Goal: Task Accomplishment & Management: Use online tool/utility

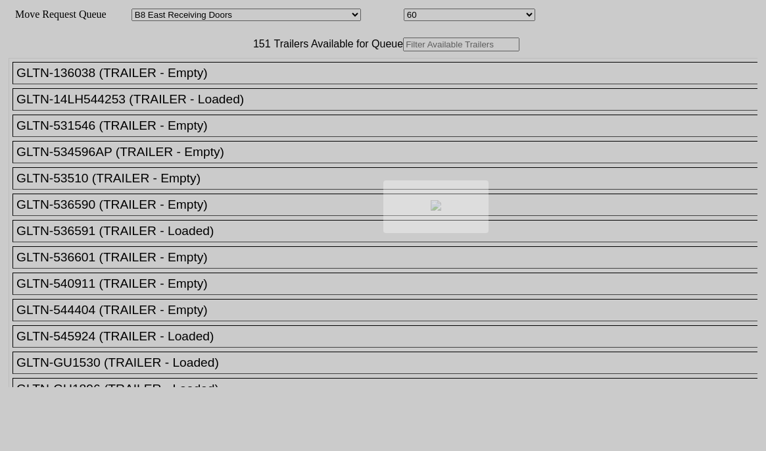
select select "536"
select select "8228"
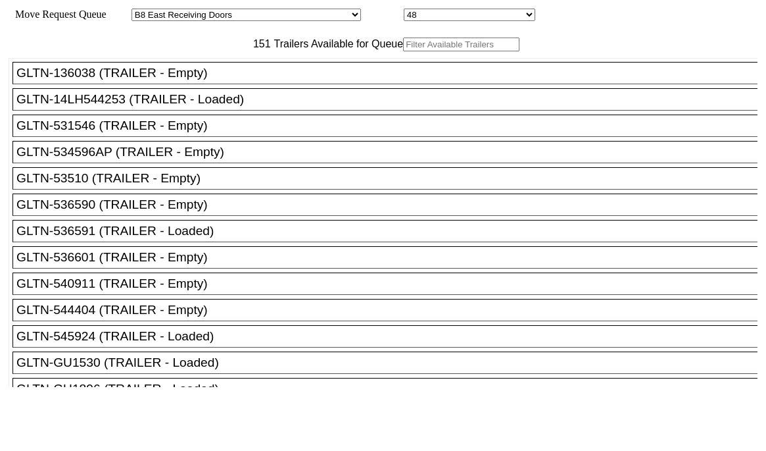
click at [403, 51] on input "text" at bounding box center [461, 44] width 116 height 14
paste input "JBHU347418"
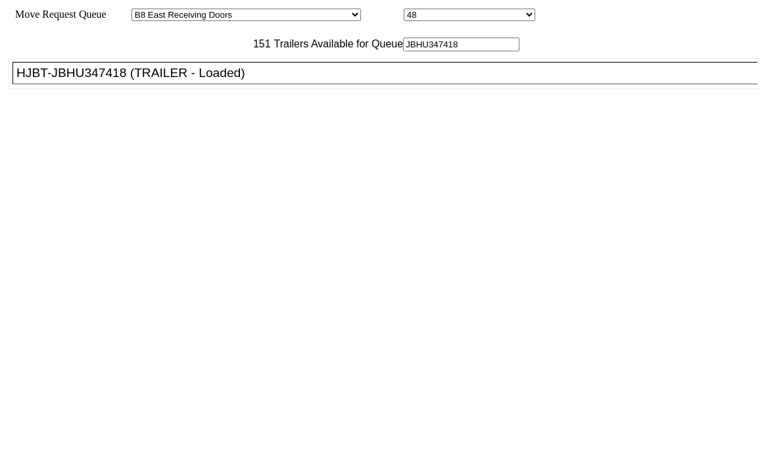
type input "JBHU347418"
click at [202, 89] on ul "GLTN-136038 (TRAILER - Empty) GLTN-14LH544253 (TRAILER - Loaded) GLTN-531546 (T…" at bounding box center [384, 73] width 751 height 31
click at [201, 80] on div "HJBT-JBHU347418 (TRAILER - Loaded)" at bounding box center [390, 73] width 749 height 14
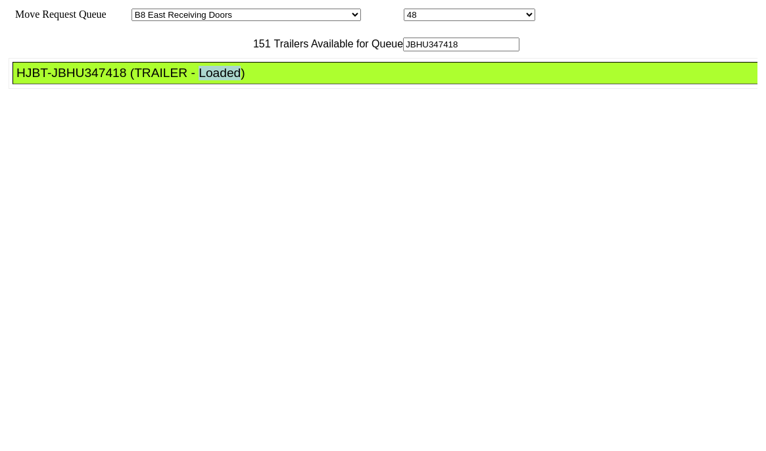
click at [201, 80] on div "HJBT-JBHU347418 (TRAILER - Loaded)" at bounding box center [390, 73] width 749 height 14
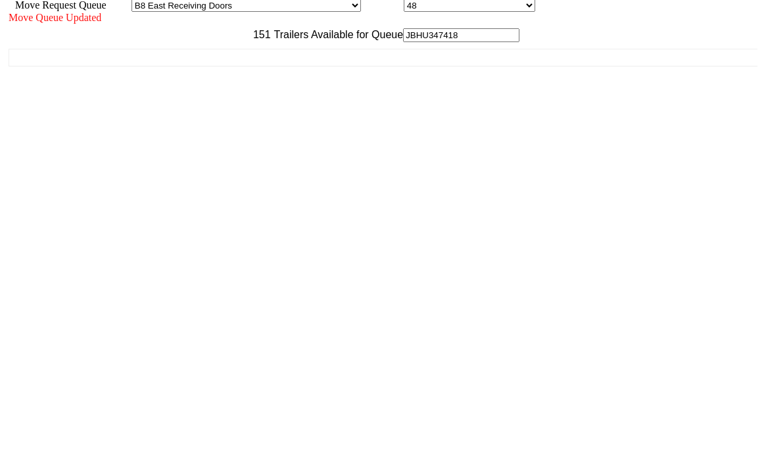
scroll to position [12, 0]
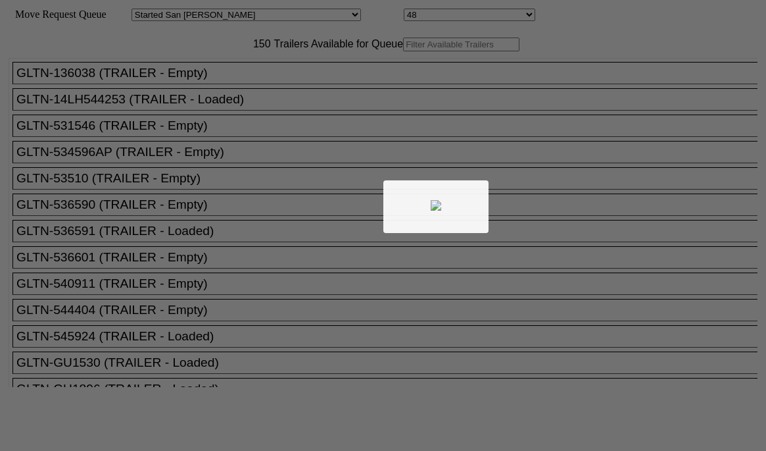
click at [181, 66] on div at bounding box center [383, 225] width 766 height 451
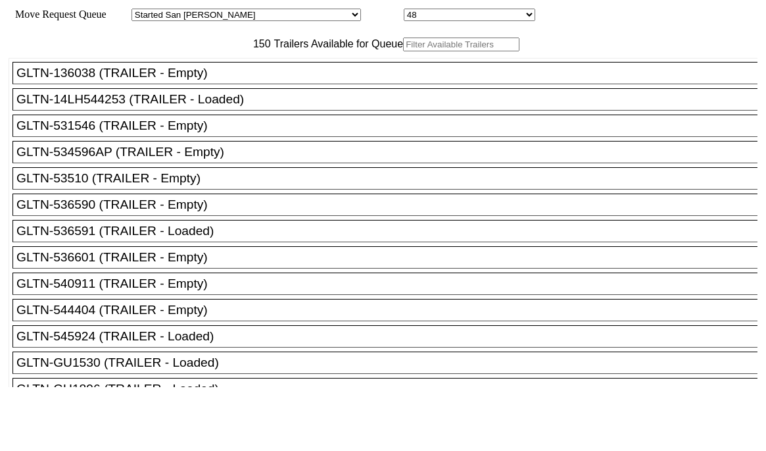
click at [403, 51] on input "text" at bounding box center [461, 44] width 116 height 14
paste input "715601"
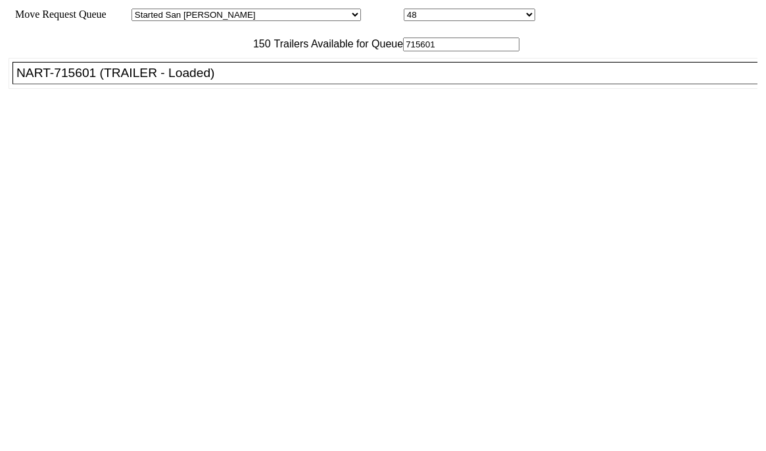
type input "715601"
click at [215, 80] on div "NART-715601 (TRAILER - Loaded)" at bounding box center [390, 73] width 749 height 14
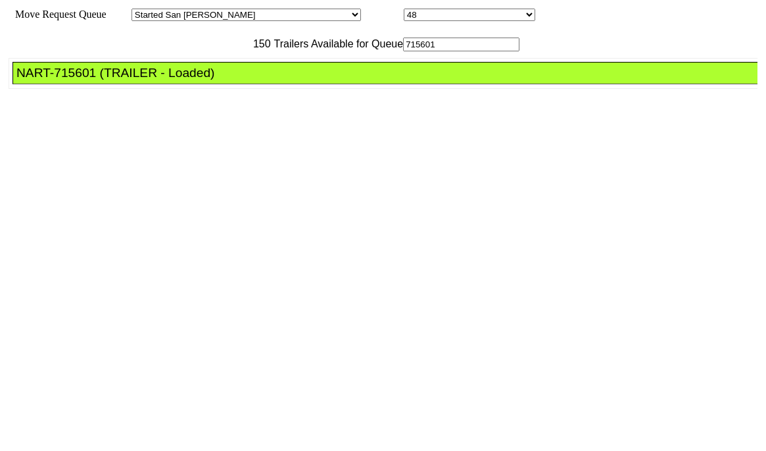
click at [215, 80] on div "NART-715601 (TRAILER - Loaded)" at bounding box center [390, 73] width 749 height 14
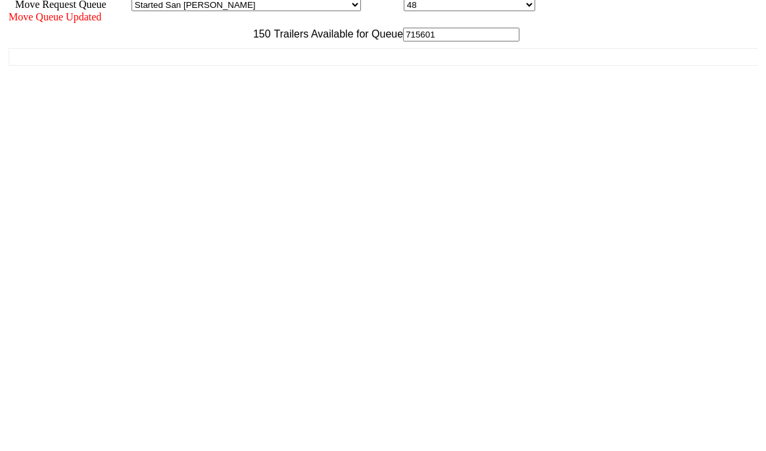
scroll to position [12, 0]
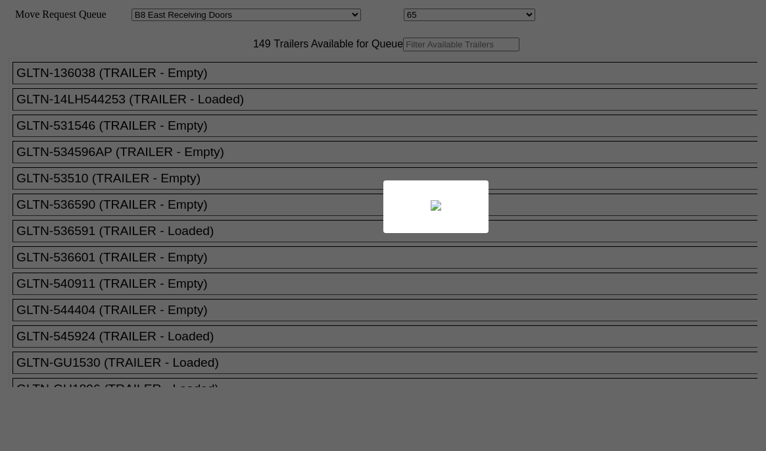
select select "536"
select select "8233"
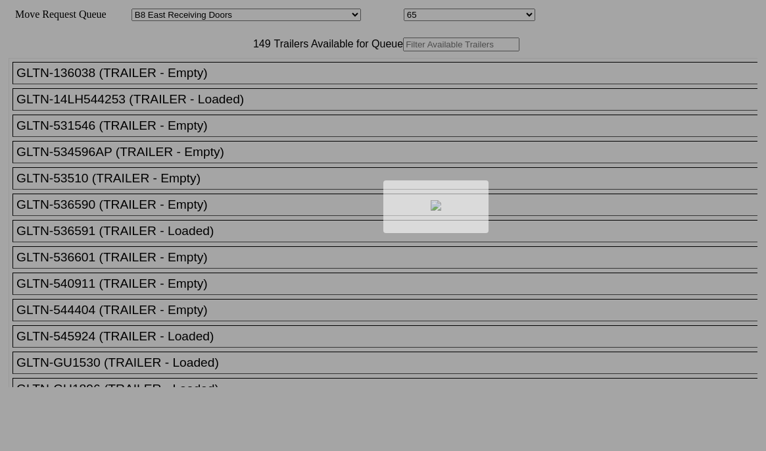
click at [241, 80] on div at bounding box center [383, 225] width 766 height 451
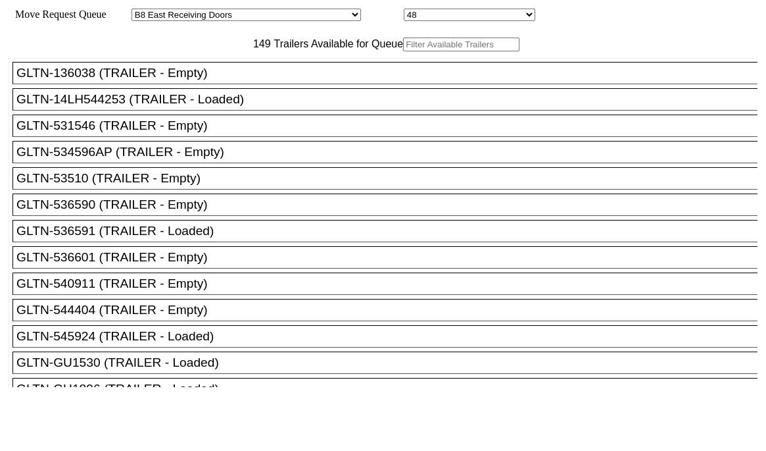
click at [403, 51] on input "text" at bounding box center [461, 44] width 116 height 14
paste input "MSMU8621320"
type input "MSMU8621320"
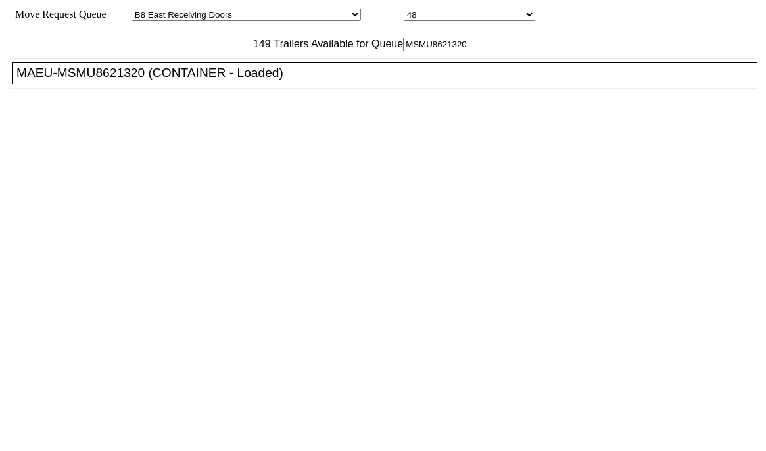
click at [243, 80] on div "MAEU-MSMU8621320 (CONTAINER - Loaded)" at bounding box center [390, 73] width 749 height 14
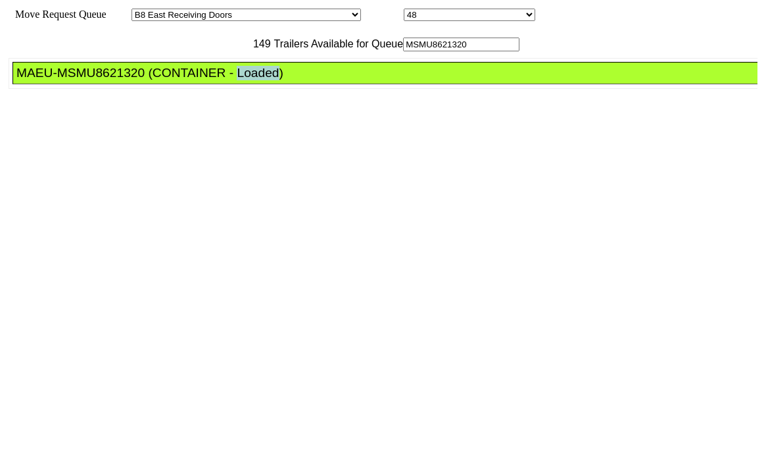
click at [243, 80] on div "MAEU-MSMU8621320 (CONTAINER - Loaded)" at bounding box center [390, 73] width 749 height 14
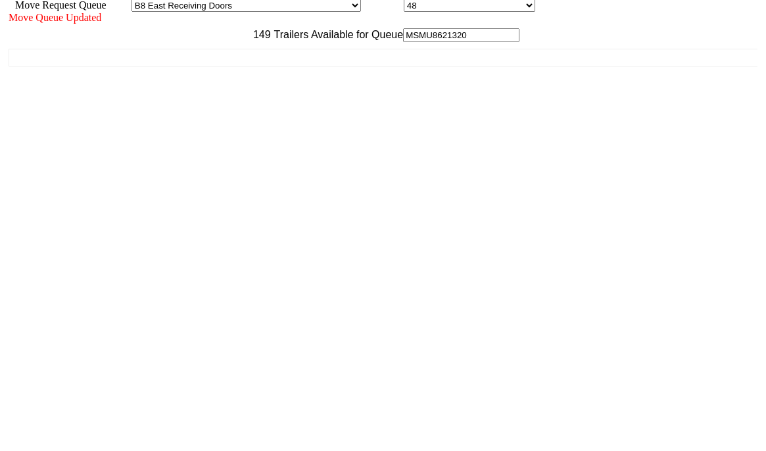
scroll to position [12, 0]
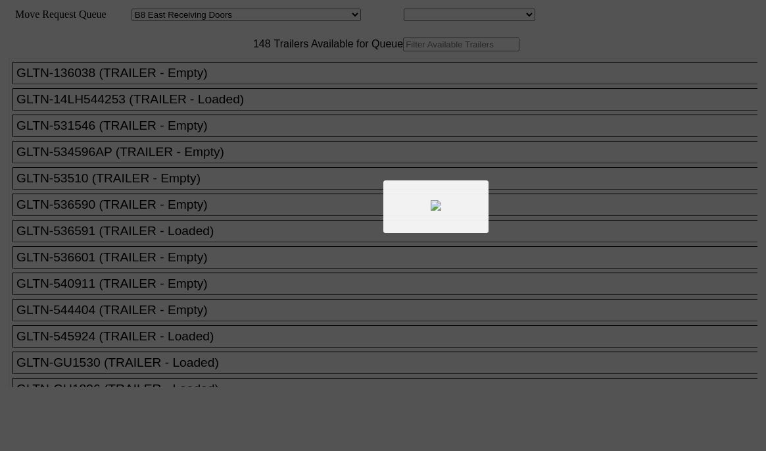
select select "536"
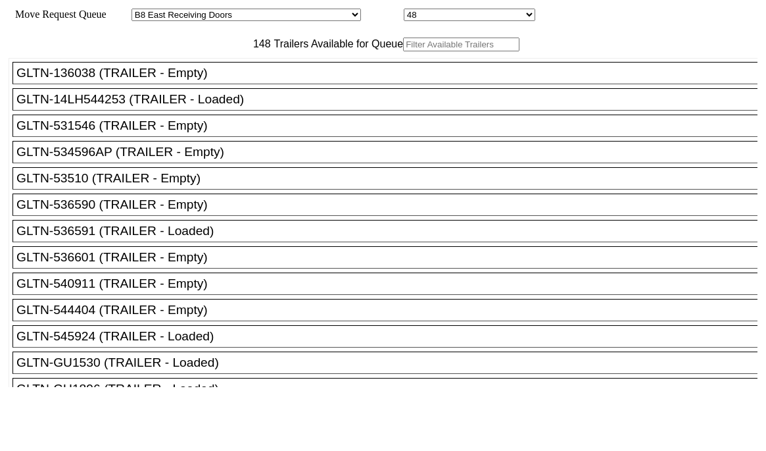
click at [403, 51] on input "text" at bounding box center [461, 44] width 116 height 14
paste input "MSKU4704976"
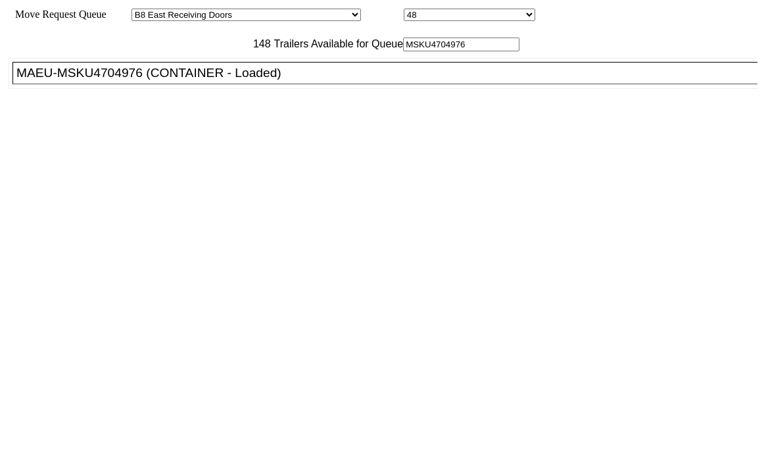
type input "MSKU4704976"
click at [238, 80] on div "MAEU-MSKU4704976 (CONTAINER - Loaded)" at bounding box center [390, 73] width 749 height 14
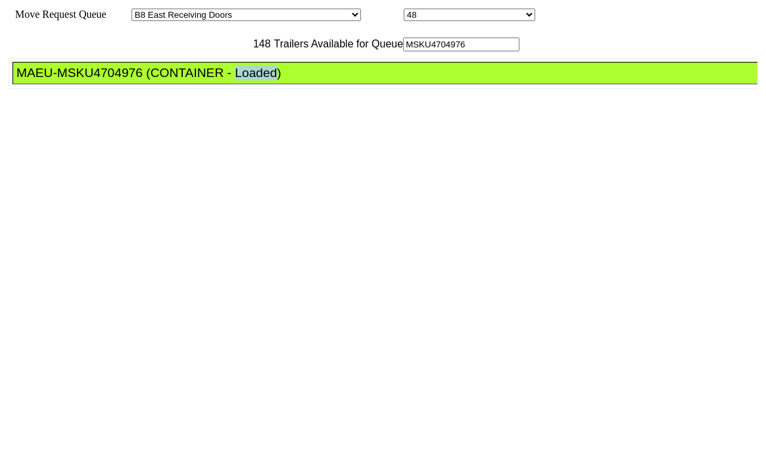
click at [238, 80] on div "MAEU-MSKU4704976 (CONTAINER - Loaded)" at bounding box center [390, 73] width 749 height 14
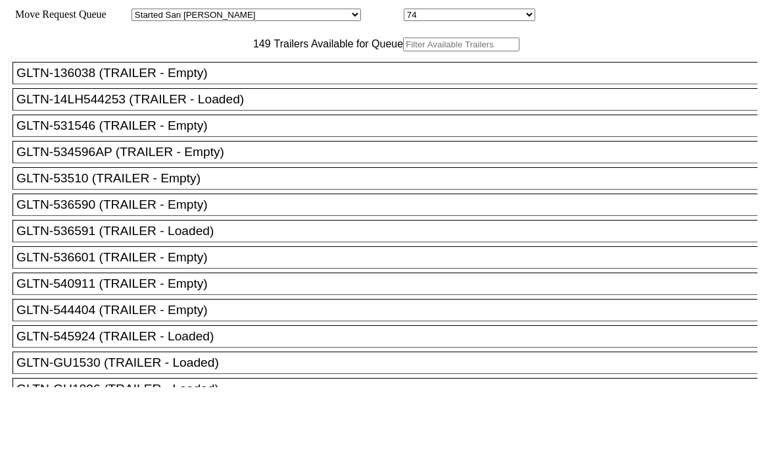
click at [403, 51] on input "text" at bounding box center [461, 44] width 116 height 14
paste input "251090"
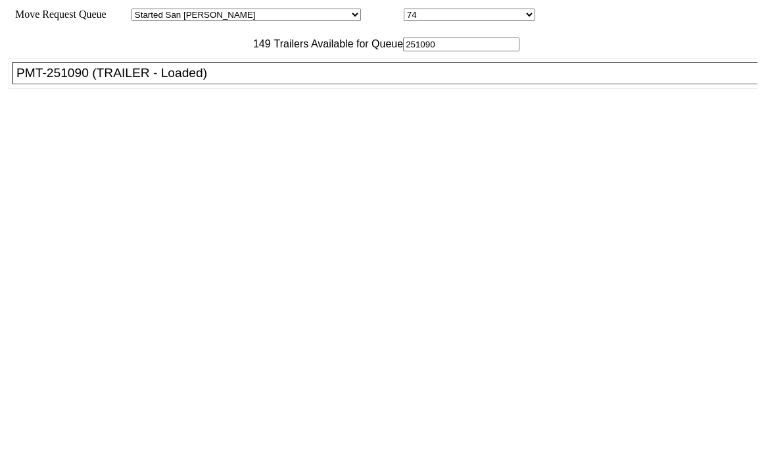
type input "251090"
click at [234, 80] on div "PMT-251090 (TRAILER - Loaded)" at bounding box center [390, 73] width 749 height 14
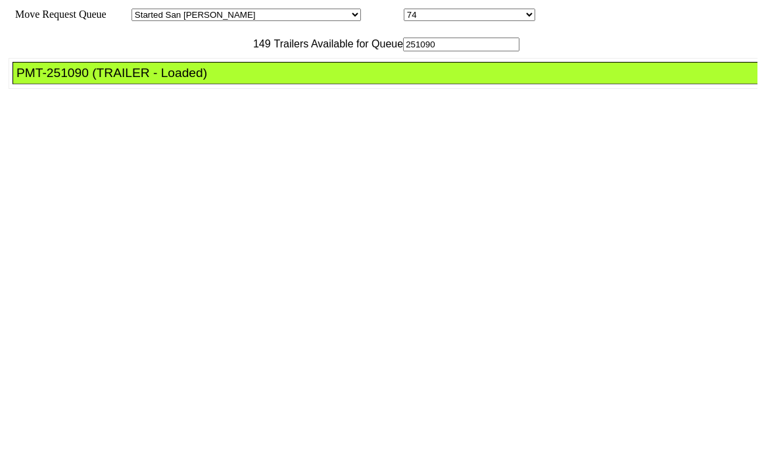
click at [234, 80] on div "PMT-251090 (TRAILER - Loaded)" at bounding box center [390, 73] width 749 height 14
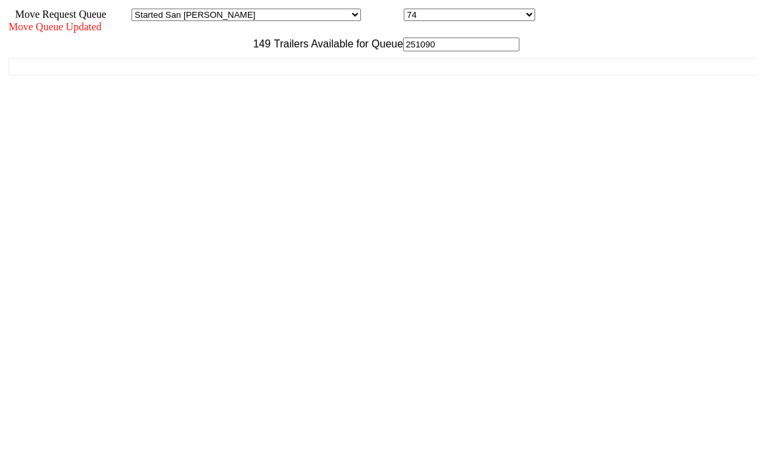
scroll to position [12, 0]
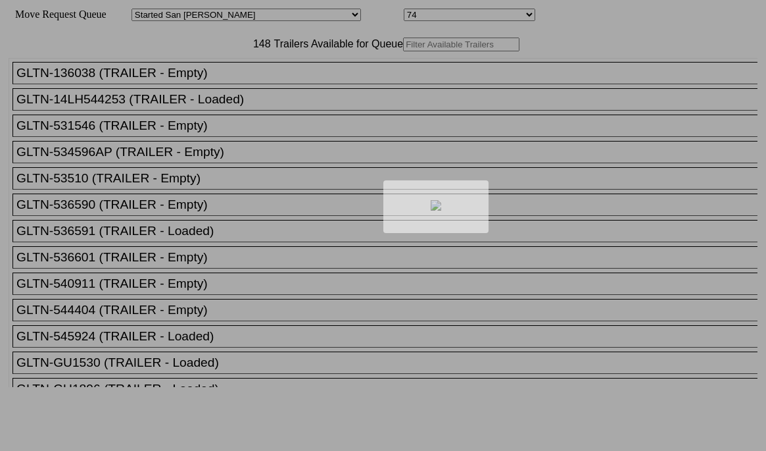
click at [214, 64] on div at bounding box center [383, 225] width 766 height 451
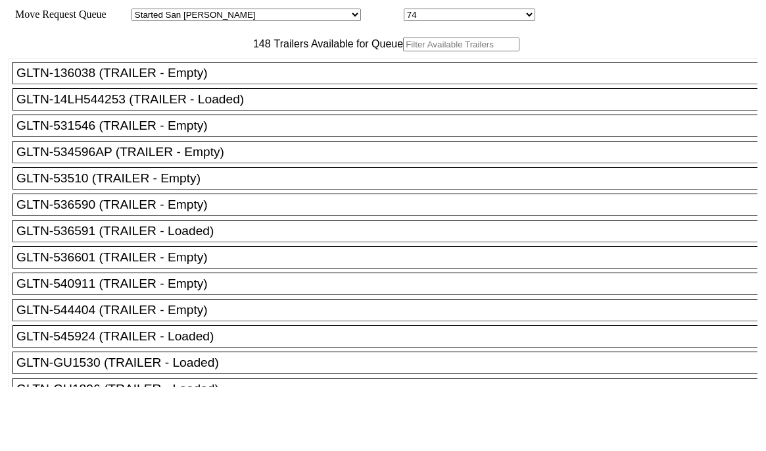
click at [403, 51] on input "text" at bounding box center [461, 44] width 116 height 14
paste input "415231"
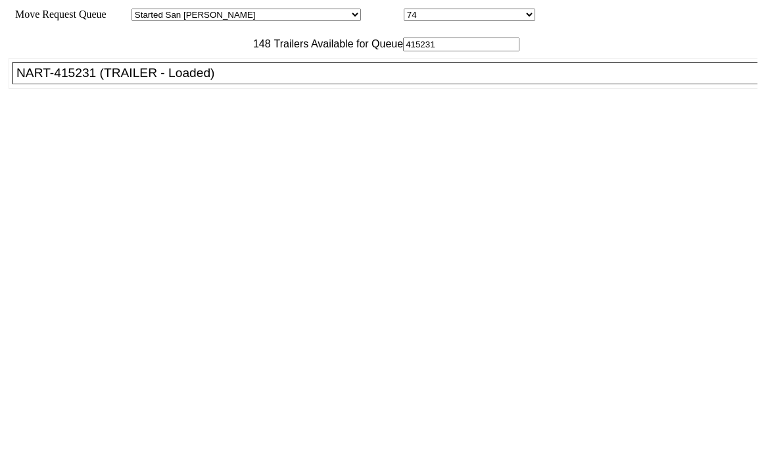
type input "415231"
click at [240, 80] on div "NART-415231 (TRAILER - Loaded)" at bounding box center [390, 73] width 749 height 14
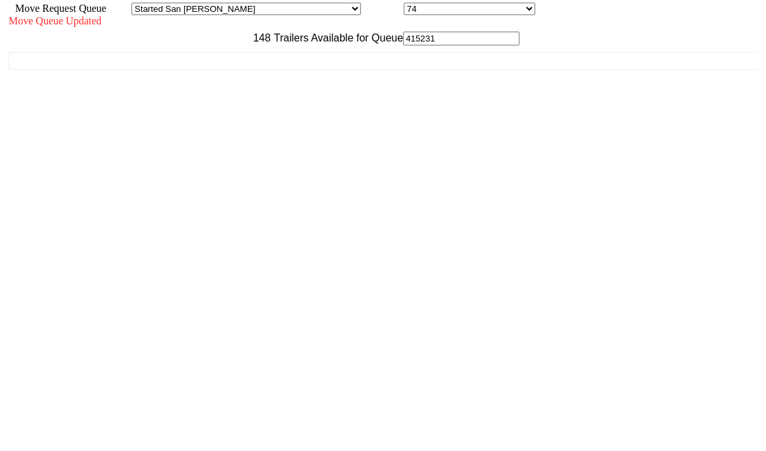
scroll to position [12, 0]
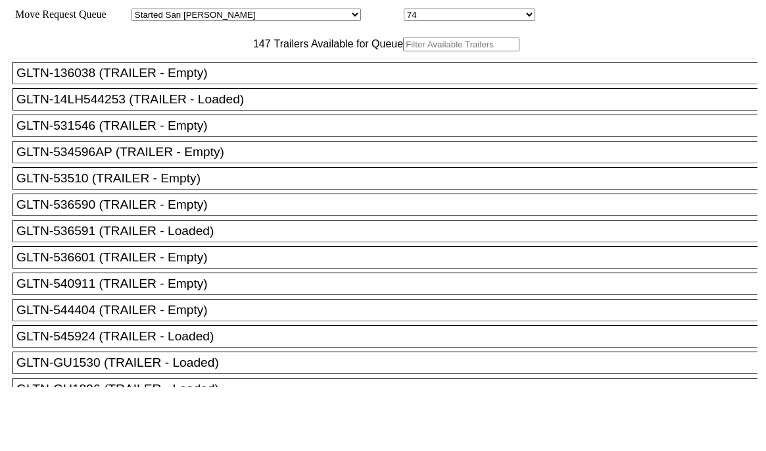
click at [216, 38] on div "Move Queue Updated 147 Trailers Available for Queue GLTN-136038 (TRAILER - Empt…" at bounding box center [383, 228] width 749 height 414
click at [220, 51] on div "147 Trailers Available for Queue" at bounding box center [383, 44] width 749 height 14
click at [403, 51] on input "text" at bounding box center [461, 44] width 116 height 14
paste input "TA188909"
type input "TA188909"
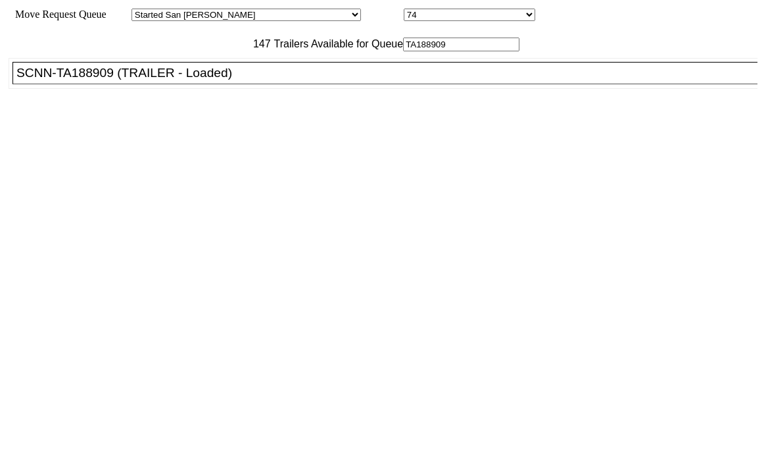
click at [228, 80] on div "SCNN-TA188909 (TRAILER - Loaded)" at bounding box center [390, 73] width 749 height 14
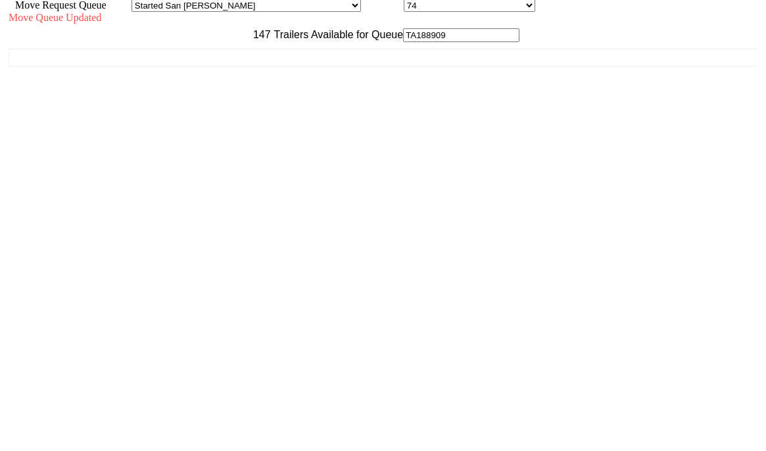
scroll to position [12, 0]
click at [664, 424] on div "Move Request Queue Area Started [GEOGRAPHIC_DATA][PERSON_NAME][PERSON_NAME] [GE…" at bounding box center [383, 210] width 749 height 427
